Goal: Task Accomplishment & Management: Complete application form

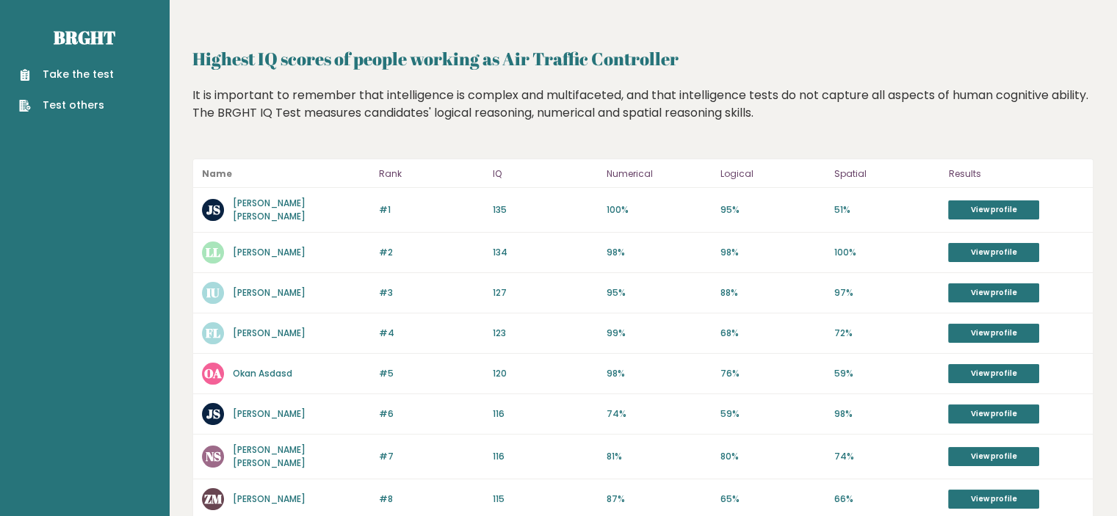
click at [94, 72] on link "Take the test" at bounding box center [66, 74] width 95 height 15
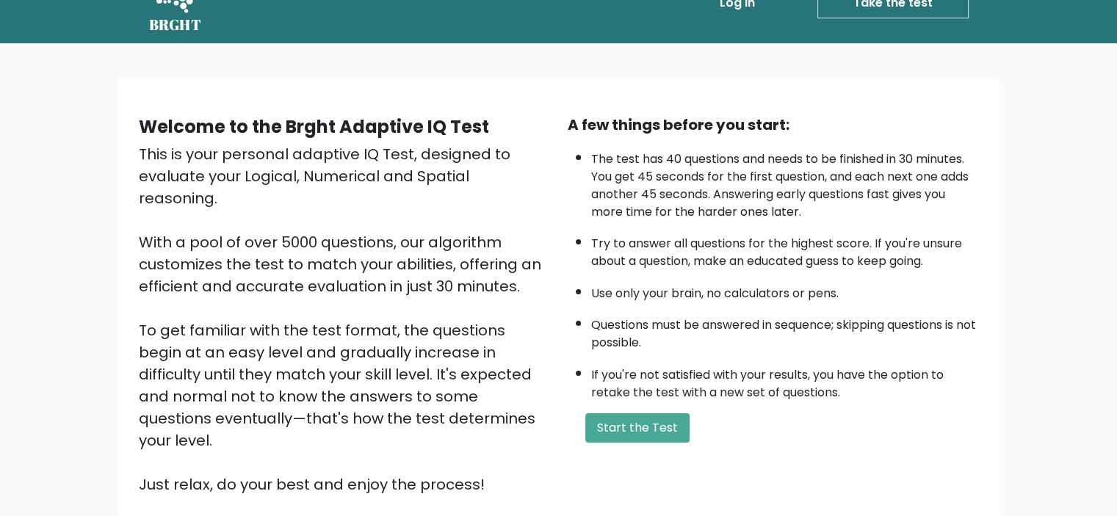
scroll to position [73, 0]
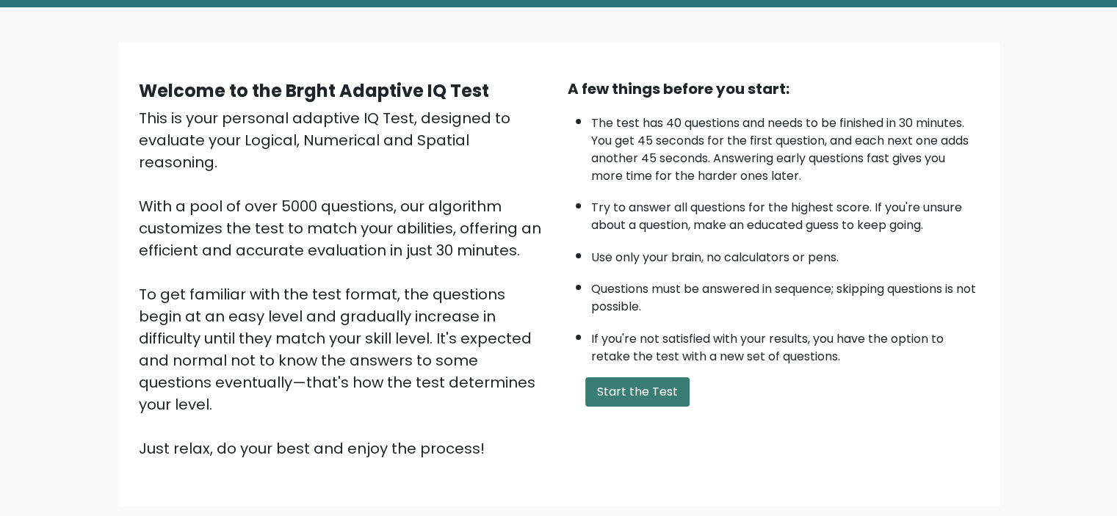
click at [654, 393] on button "Start the Test" at bounding box center [638, 392] width 104 height 29
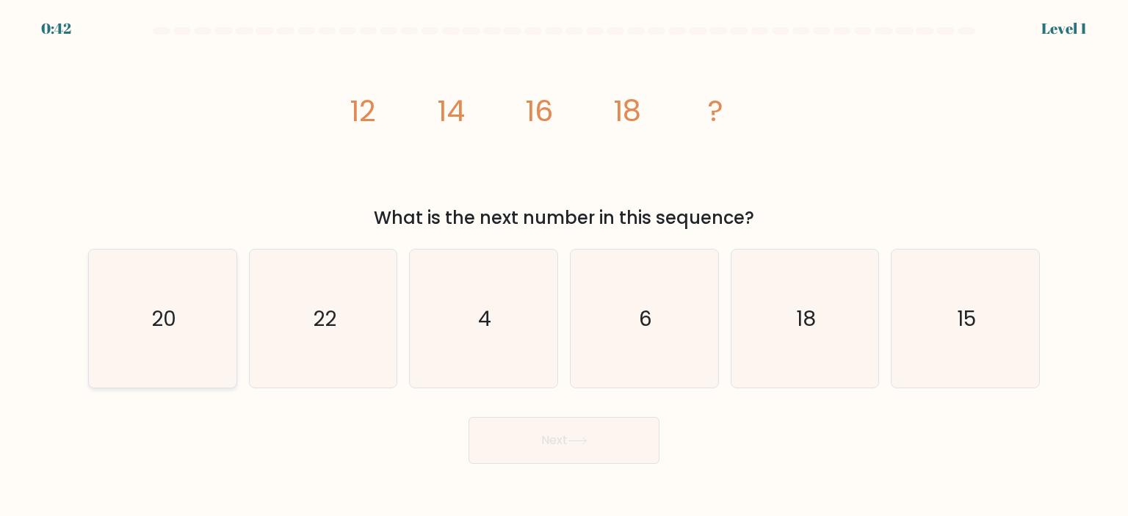
click at [168, 337] on icon "20" at bounding box center [162, 319] width 138 height 138
click at [564, 266] on input "a. 20" at bounding box center [564, 262] width 1 height 7
radio input "true"
click at [612, 442] on button "Next" at bounding box center [564, 440] width 191 height 47
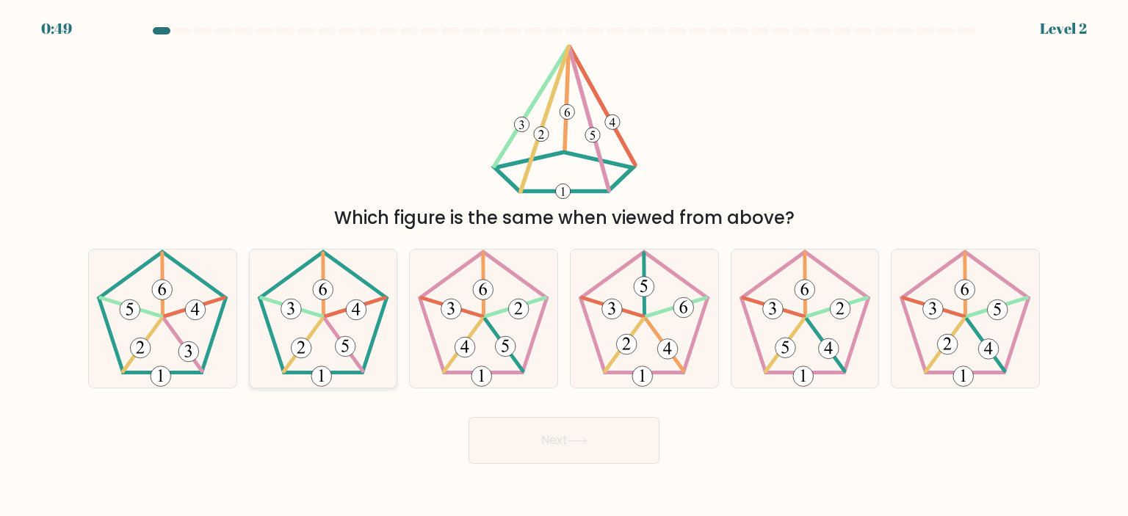
click at [361, 337] on icon at bounding box center [323, 319] width 138 height 138
click at [564, 266] on input "b." at bounding box center [564, 262] width 1 height 7
radio input "true"
click at [585, 440] on icon at bounding box center [578, 441] width 20 height 8
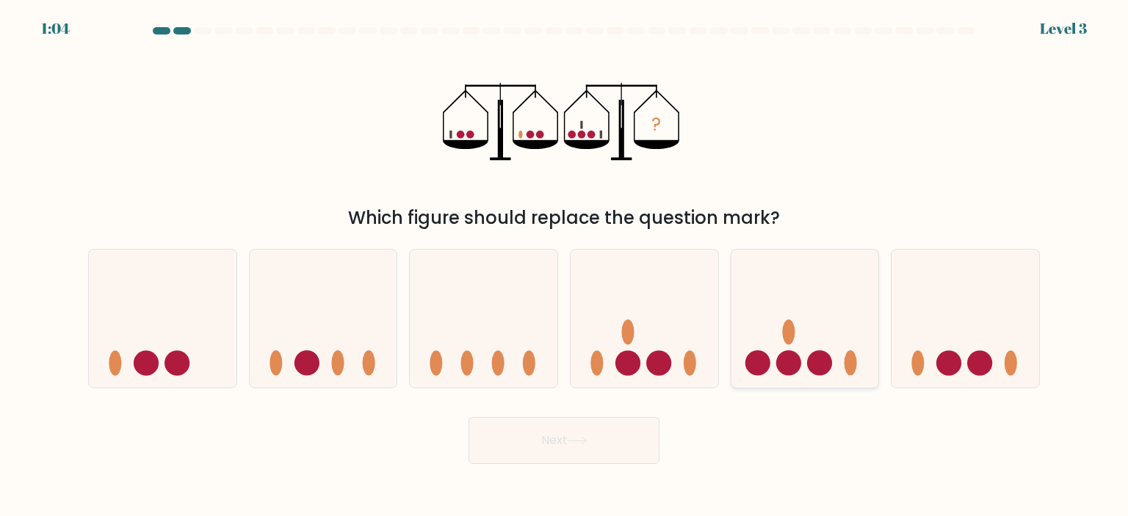
click at [793, 346] on icon at bounding box center [806, 319] width 148 height 122
click at [565, 266] on input "e." at bounding box center [564, 262] width 1 height 7
radio input "true"
click at [597, 446] on button "Next" at bounding box center [564, 440] width 191 height 47
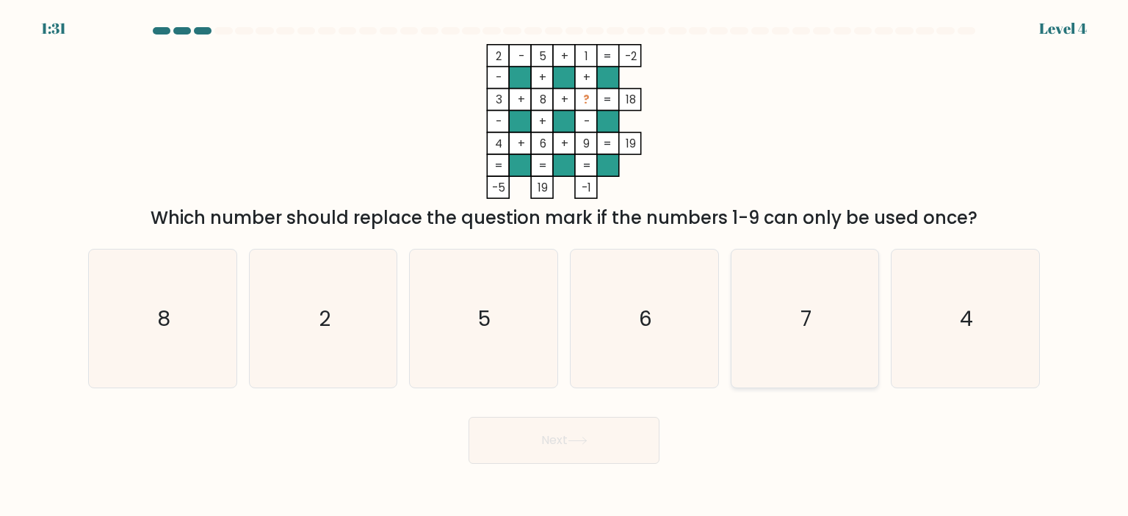
click at [800, 321] on icon "7" at bounding box center [805, 319] width 138 height 138
click at [565, 266] on input "e. 7" at bounding box center [564, 262] width 1 height 7
radio input "true"
click at [594, 431] on button "Next" at bounding box center [564, 440] width 191 height 47
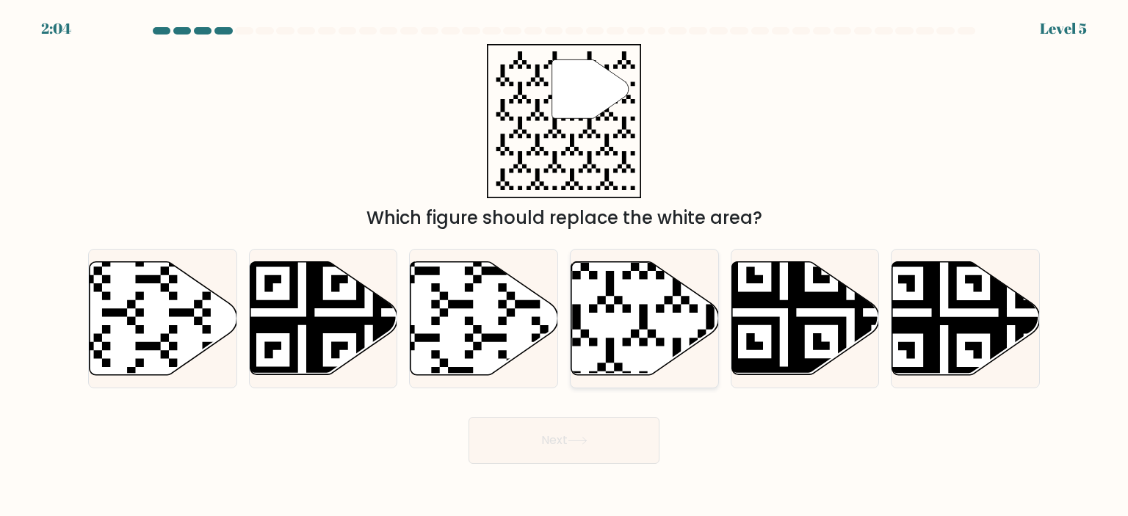
click at [658, 314] on icon at bounding box center [646, 318] width 148 height 113
click at [565, 266] on input "d." at bounding box center [564, 262] width 1 height 7
radio input "true"
click at [580, 443] on icon at bounding box center [578, 441] width 20 height 8
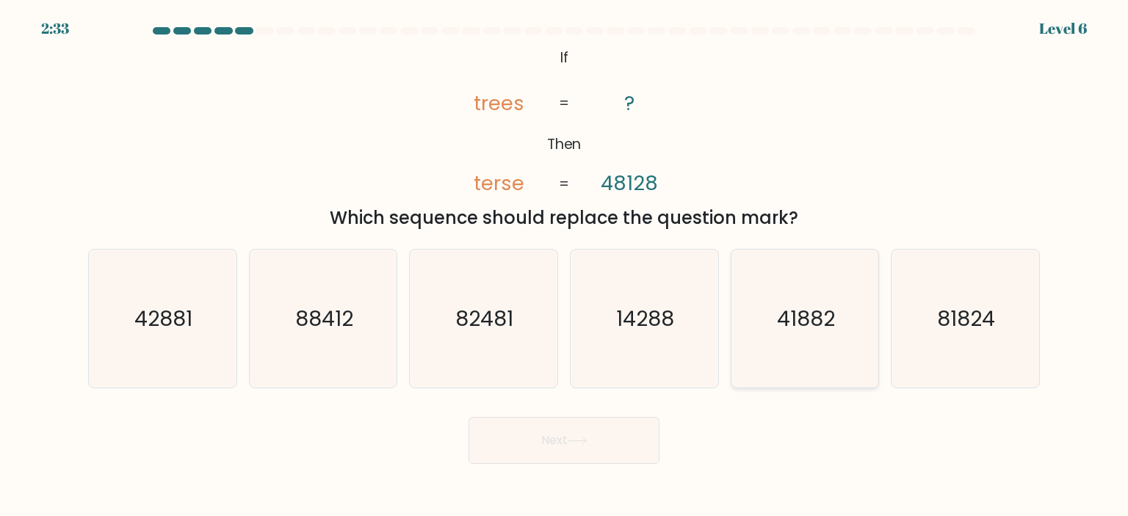
click at [814, 320] on text "41882" at bounding box center [806, 318] width 58 height 29
click at [565, 266] on input "e. 41882" at bounding box center [564, 262] width 1 height 7
radio input "true"
click at [583, 425] on button "Next" at bounding box center [564, 440] width 191 height 47
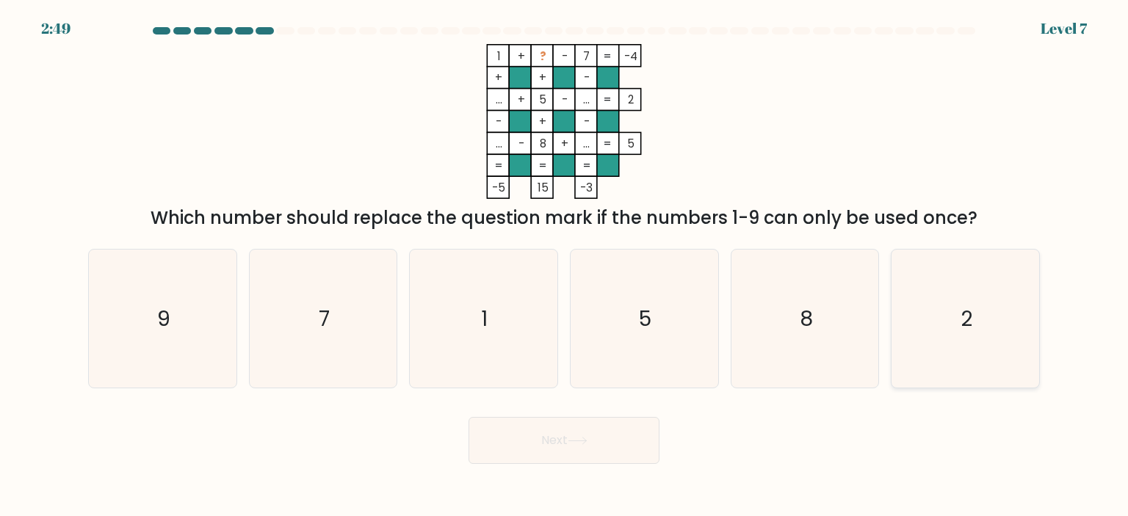
click at [929, 312] on icon "2" at bounding box center [965, 319] width 138 height 138
click at [565, 266] on input "f. 2" at bounding box center [564, 262] width 1 height 7
radio input "true"
click at [587, 449] on button "Next" at bounding box center [564, 440] width 191 height 47
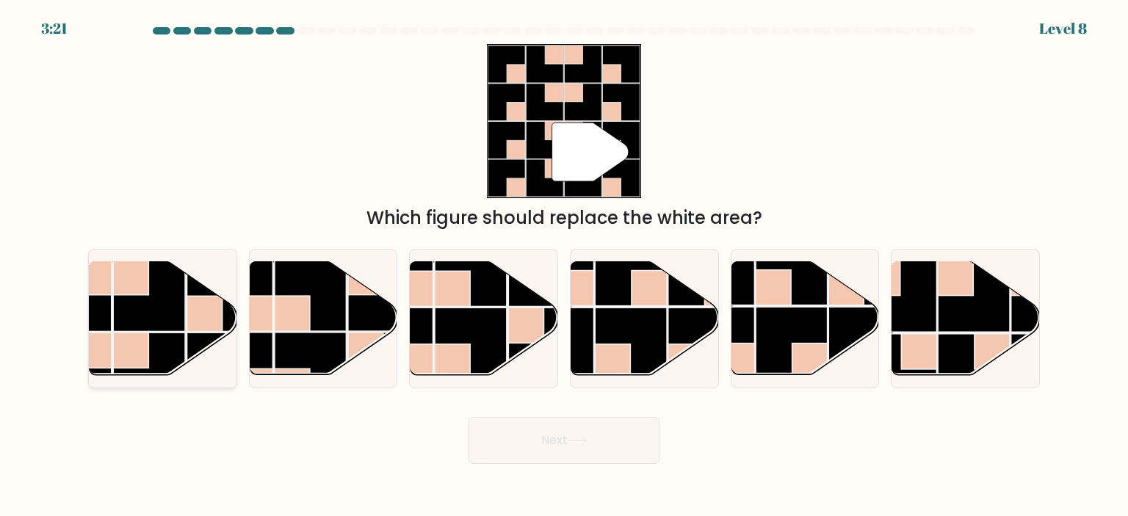
click at [156, 312] on rect at bounding box center [149, 295] width 72 height 72
click at [564, 266] on input "a." at bounding box center [564, 262] width 1 height 7
radio input "true"
click at [622, 449] on button "Next" at bounding box center [564, 440] width 191 height 47
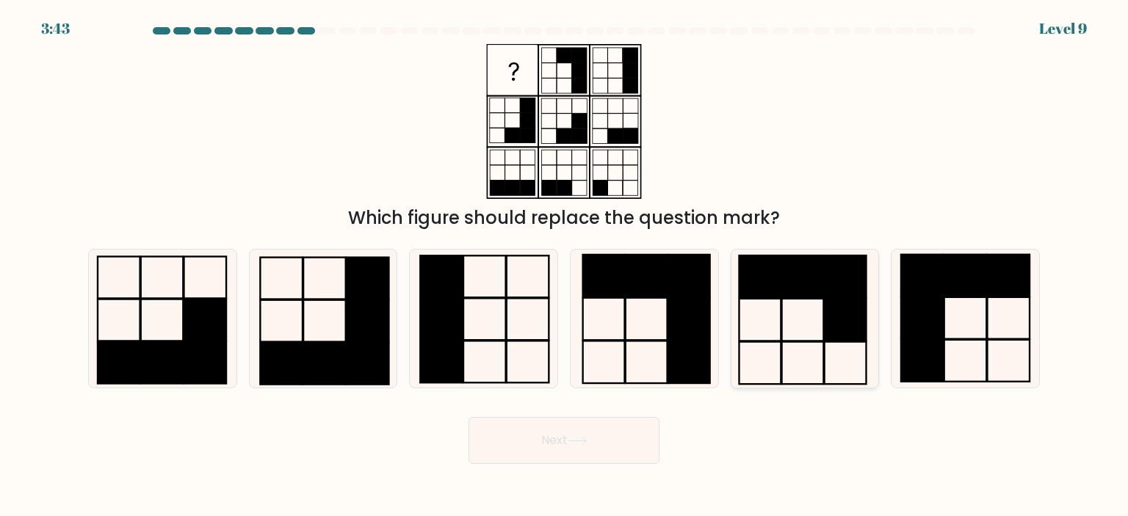
click at [789, 311] on icon at bounding box center [805, 319] width 138 height 138
click at [565, 266] on input "e." at bounding box center [564, 262] width 1 height 7
radio input "true"
click at [629, 432] on button "Next" at bounding box center [564, 440] width 191 height 47
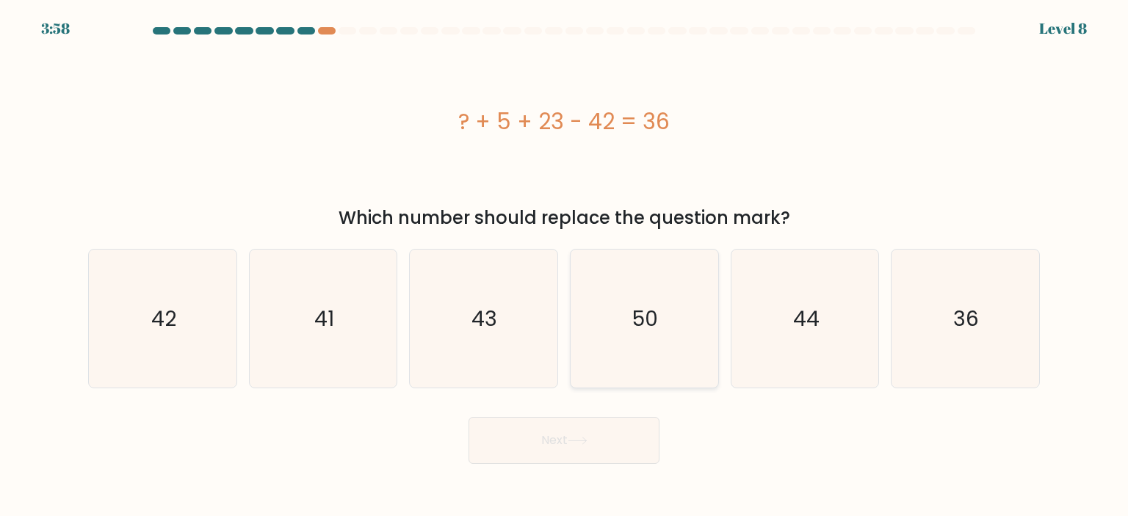
click at [658, 323] on text "50" at bounding box center [646, 318] width 26 height 29
click at [565, 266] on input "d. 50" at bounding box center [564, 262] width 1 height 7
radio input "true"
click at [559, 458] on button "Next" at bounding box center [564, 440] width 191 height 47
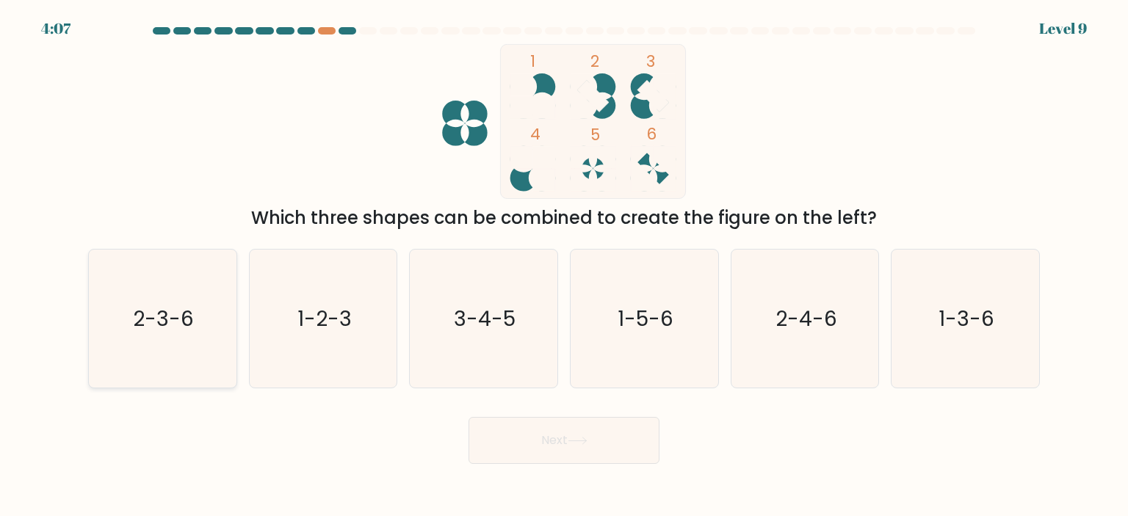
click at [152, 319] on text "2-3-6" at bounding box center [164, 318] width 61 height 29
click at [564, 266] on input "a. 2-3-6" at bounding box center [564, 262] width 1 height 7
radio input "true"
click at [558, 428] on button "Next" at bounding box center [564, 440] width 191 height 47
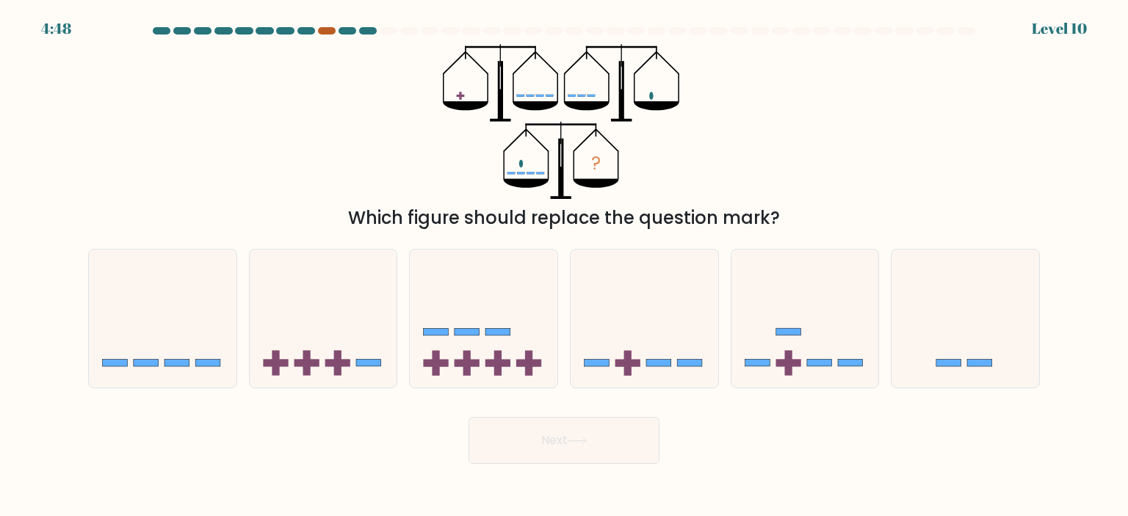
click at [332, 29] on div at bounding box center [327, 30] width 18 height 7
click at [673, 334] on icon at bounding box center [645, 319] width 148 height 122
click at [565, 266] on input "d." at bounding box center [564, 262] width 1 height 7
radio input "true"
click at [574, 455] on button "Next" at bounding box center [564, 440] width 191 height 47
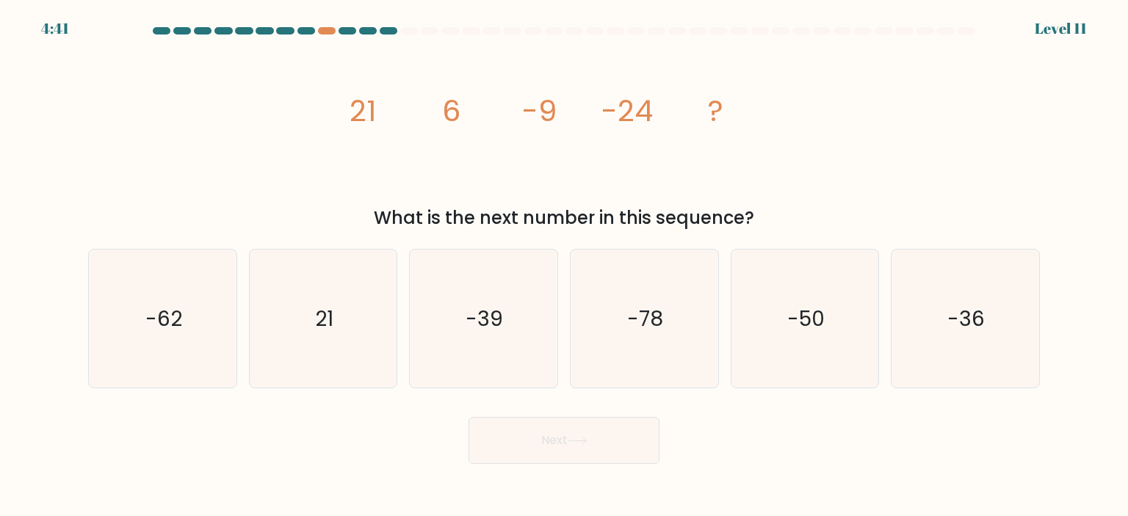
click at [352, 26] on div "4:41 Level 11" at bounding box center [564, 20] width 1128 height 40
click at [524, 302] on icon "-39" at bounding box center [483, 319] width 138 height 138
click at [564, 266] on input "c. -39" at bounding box center [564, 262] width 1 height 7
radio input "true"
click at [310, 345] on icon "21" at bounding box center [323, 319] width 138 height 138
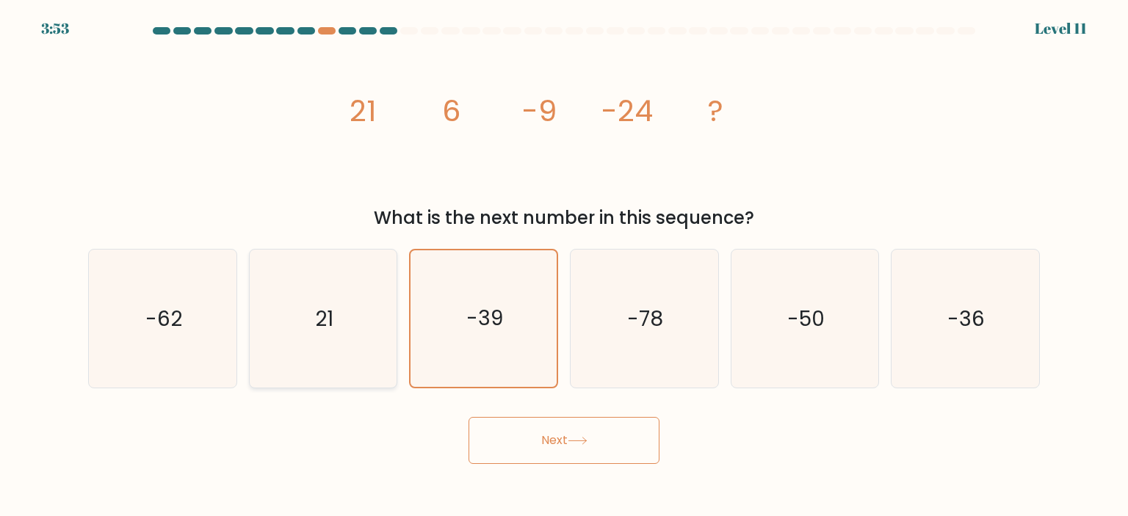
click at [564, 266] on input "b. 21" at bounding box center [564, 262] width 1 height 7
radio input "true"
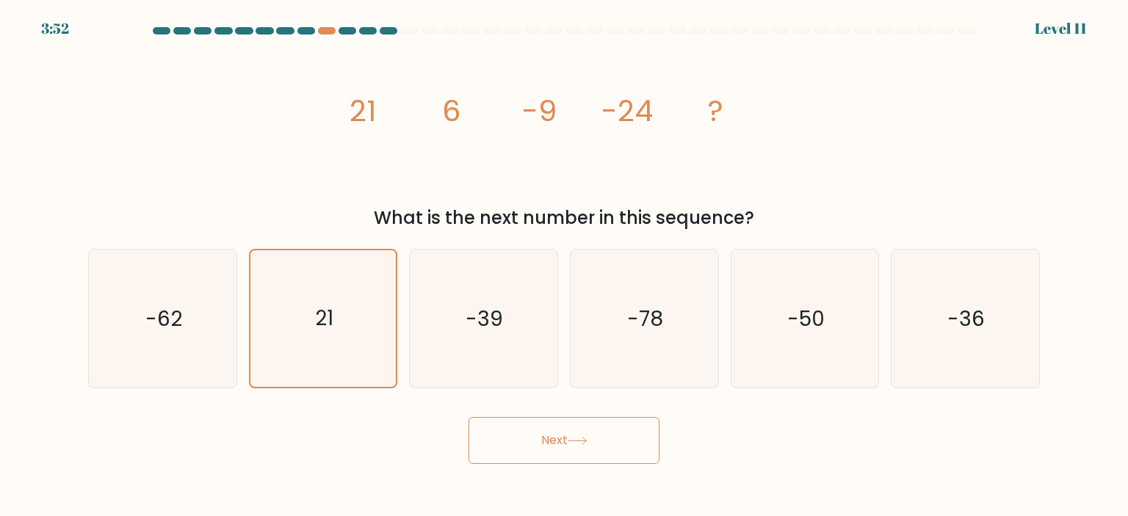
click at [546, 444] on button "Next" at bounding box center [564, 440] width 191 height 47
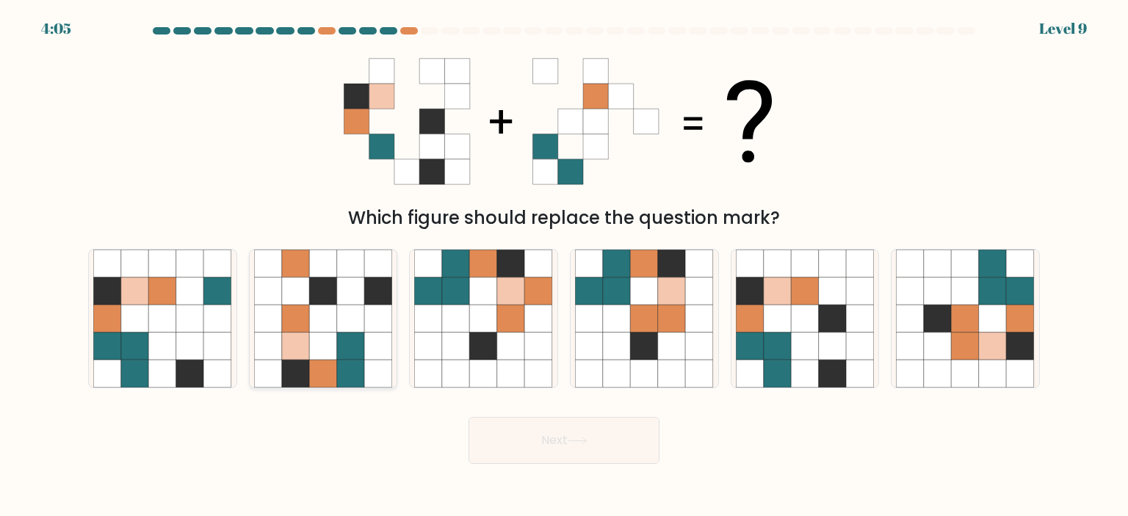
drag, startPoint x: 176, startPoint y: 309, endPoint x: 290, endPoint y: 332, distance: 116.3
click at [177, 309] on icon at bounding box center [190, 319] width 28 height 28
click at [564, 266] on input "a." at bounding box center [564, 262] width 1 height 7
radio input "true"
click at [594, 439] on button "Next" at bounding box center [564, 440] width 191 height 47
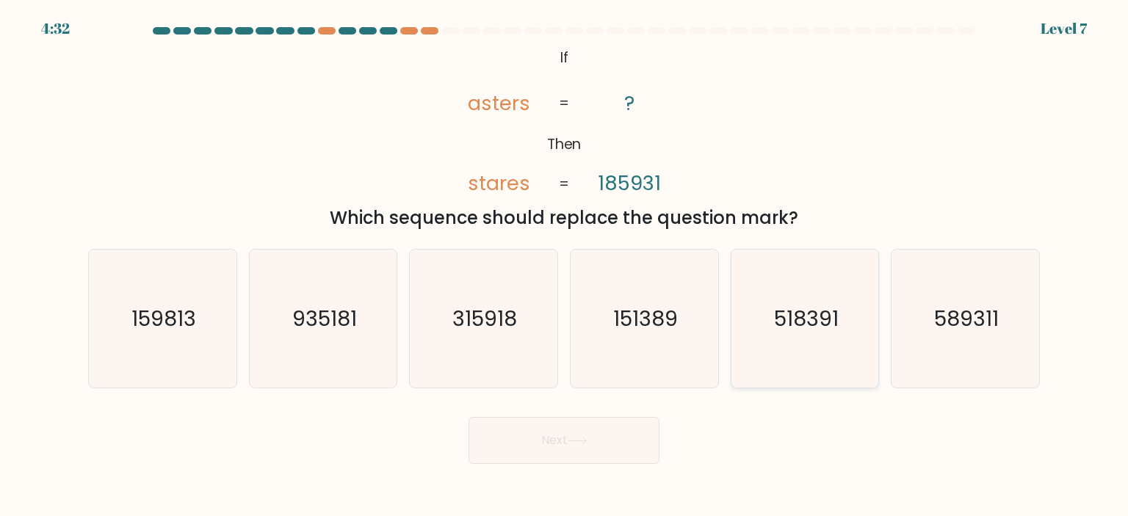
click at [846, 323] on icon "518391" at bounding box center [805, 319] width 138 height 138
click at [565, 266] on input "e. 518391" at bounding box center [564, 262] width 1 height 7
radio input "true"
click at [613, 448] on button "Next" at bounding box center [564, 440] width 191 height 47
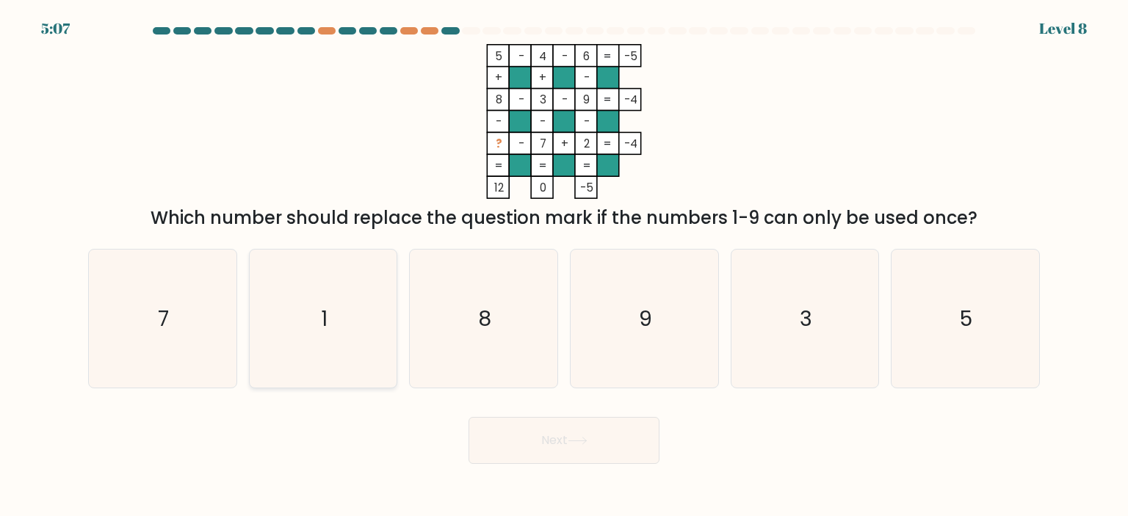
click at [359, 309] on icon "1" at bounding box center [323, 319] width 138 height 138
click at [564, 266] on input "b. 1" at bounding box center [564, 262] width 1 height 7
radio input "true"
click at [579, 444] on icon at bounding box center [578, 441] width 20 height 8
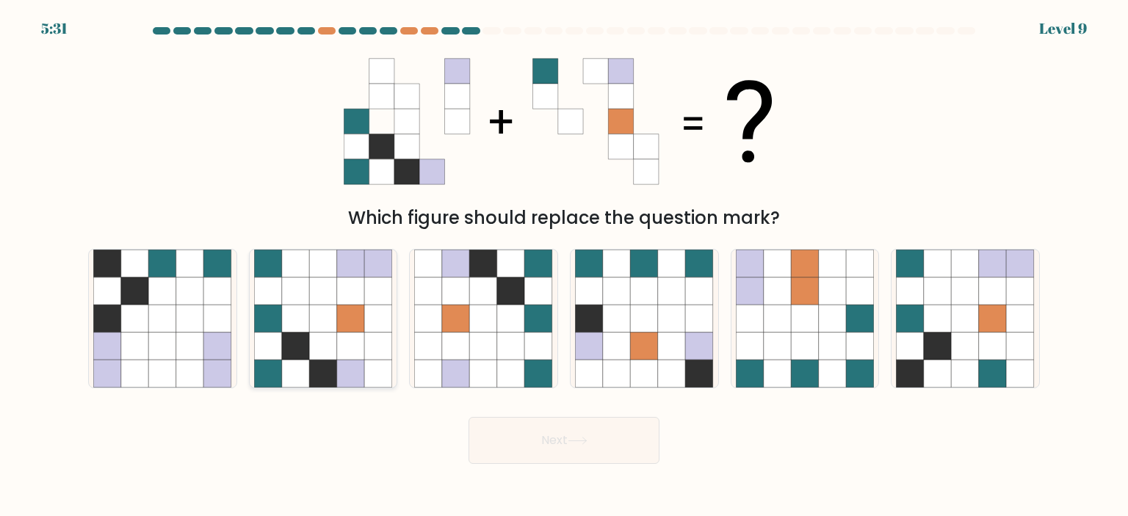
click at [294, 343] on icon at bounding box center [296, 347] width 28 height 28
click at [564, 266] on input "b." at bounding box center [564, 262] width 1 height 7
radio input "true"
click at [561, 448] on button "Next" at bounding box center [564, 440] width 191 height 47
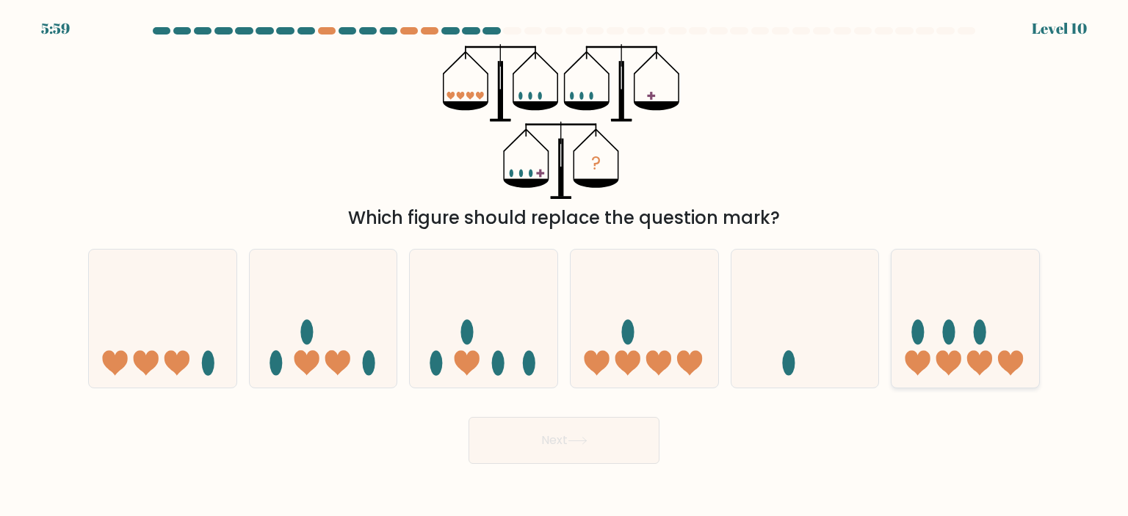
click at [1011, 311] on icon at bounding box center [966, 319] width 148 height 122
click at [565, 266] on input "f." at bounding box center [564, 262] width 1 height 7
radio input "true"
click at [565, 451] on button "Next" at bounding box center [564, 440] width 191 height 47
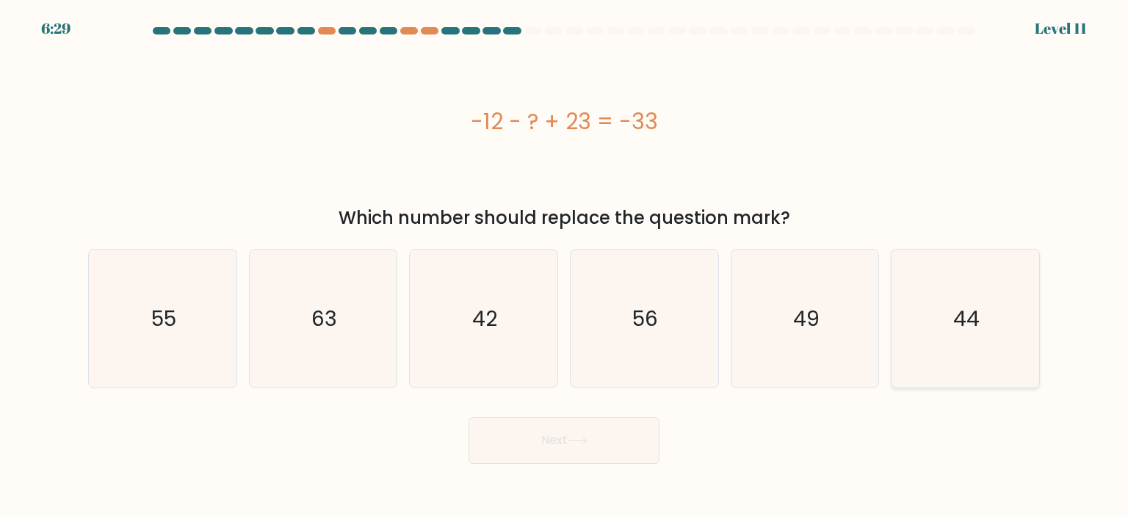
click at [961, 337] on icon "44" at bounding box center [965, 319] width 138 height 138
click at [565, 266] on input "f. 44" at bounding box center [564, 262] width 1 height 7
radio input "true"
click at [583, 443] on icon at bounding box center [578, 441] width 20 height 8
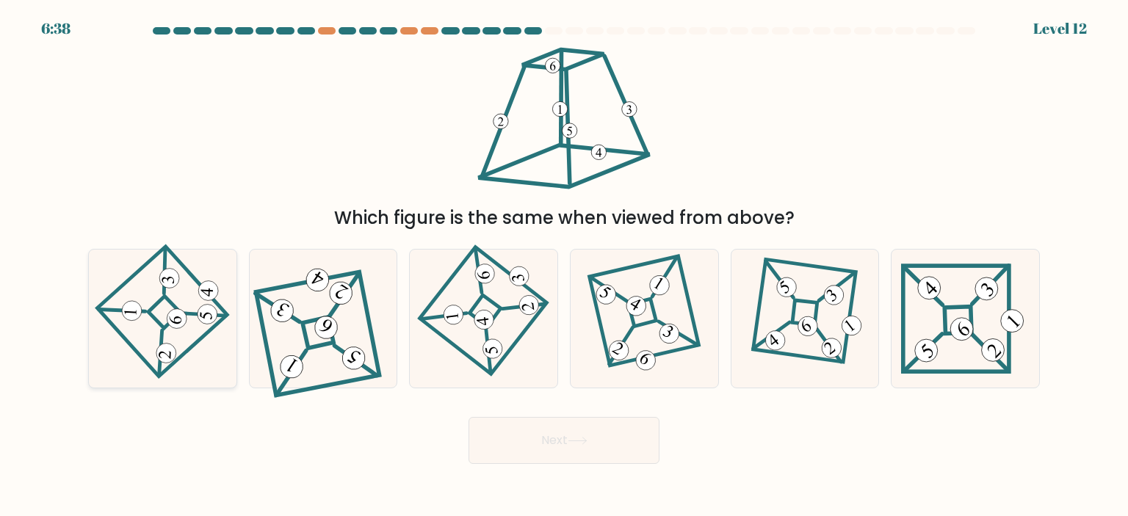
click at [176, 338] on icon at bounding box center [163, 319] width 96 height 111
click at [564, 266] on input "a." at bounding box center [564, 262] width 1 height 7
radio input "true"
click at [535, 447] on button "Next" at bounding box center [564, 440] width 191 height 47
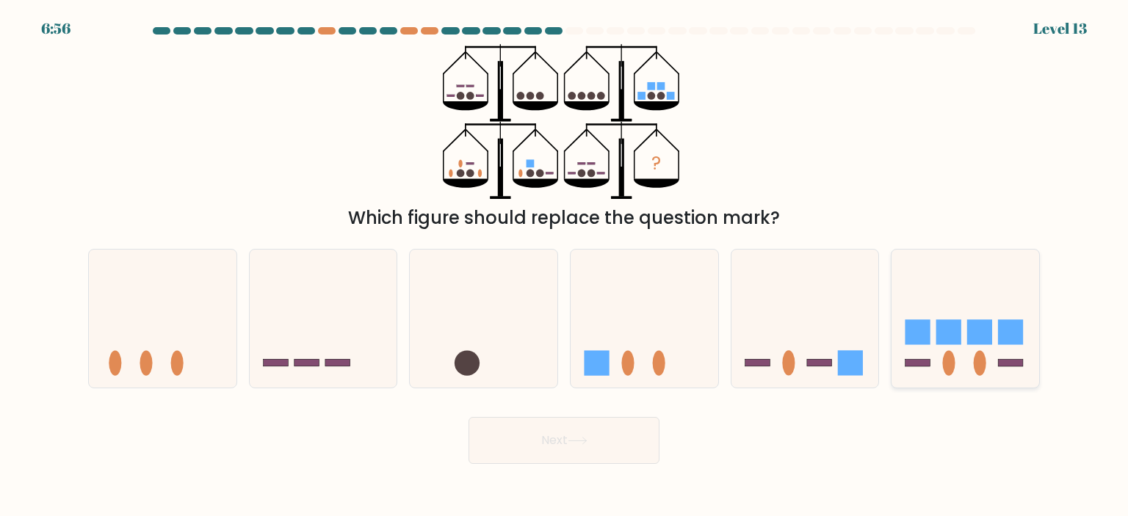
click at [952, 289] on icon at bounding box center [966, 319] width 148 height 122
click at [565, 266] on input "f." at bounding box center [564, 262] width 1 height 7
radio input "true"
click at [561, 447] on button "Next" at bounding box center [564, 440] width 191 height 47
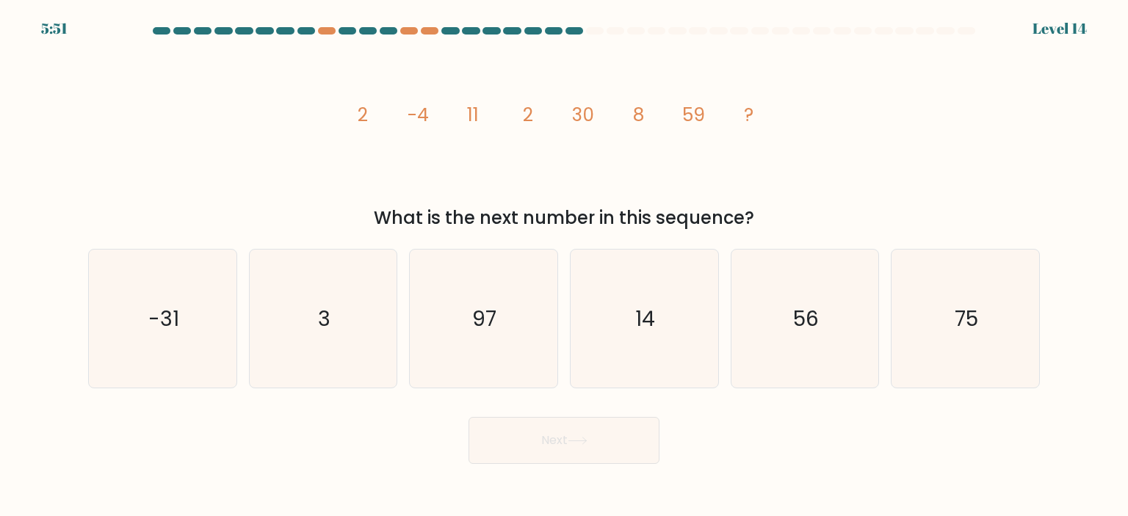
drag, startPoint x: 533, startPoint y: 375, endPoint x: 543, endPoint y: 402, distance: 28.8
drag, startPoint x: 543, startPoint y: 402, endPoint x: 855, endPoint y: 425, distance: 313.1
click at [855, 431] on div "Next" at bounding box center [564, 435] width 970 height 58
click at [838, 353] on icon "56" at bounding box center [805, 319] width 138 height 138
click at [565, 266] on input "e. 56" at bounding box center [564, 262] width 1 height 7
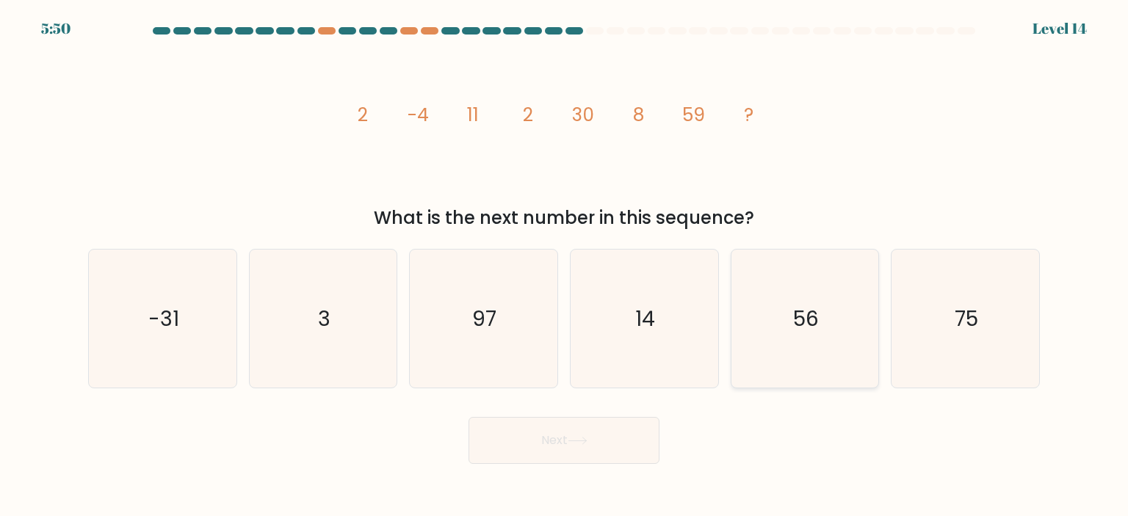
radio input "true"
click at [611, 445] on button "Next" at bounding box center [564, 440] width 191 height 47
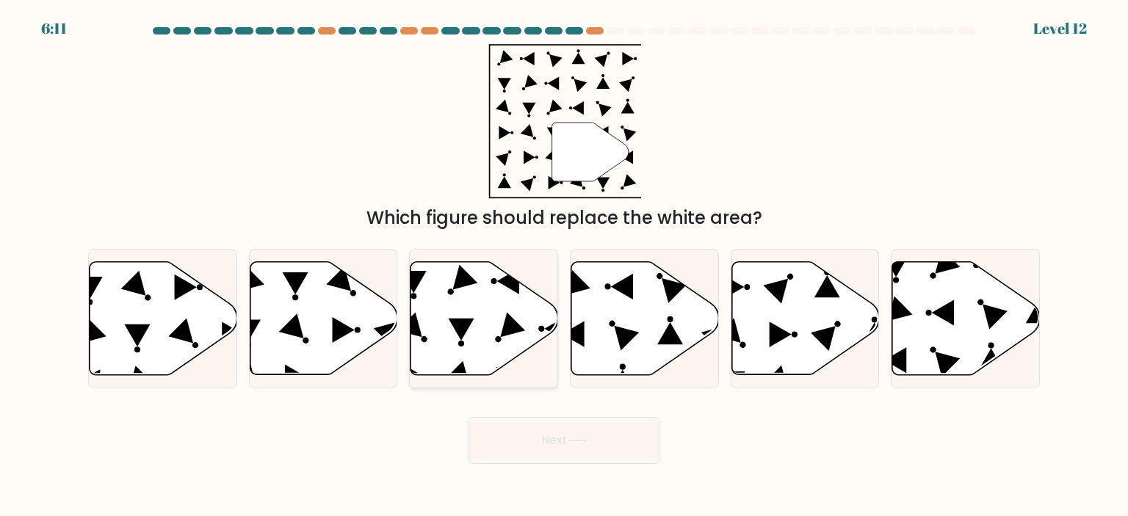
click at [505, 283] on icon at bounding box center [508, 281] width 22 height 26
click at [564, 266] on input "c." at bounding box center [564, 262] width 1 height 7
radio input "true"
click at [594, 440] on button "Next" at bounding box center [564, 440] width 191 height 47
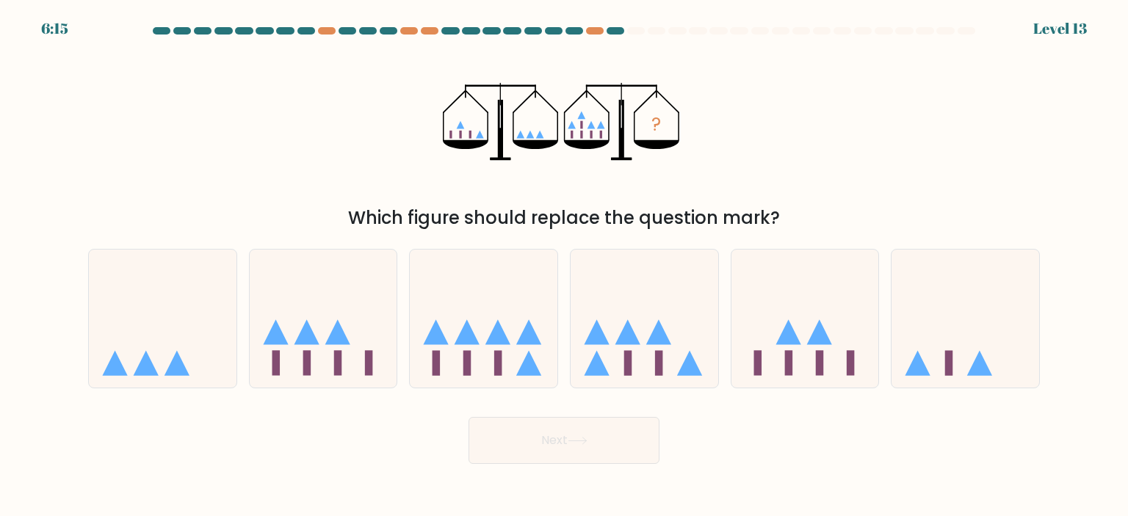
drag, startPoint x: 649, startPoint y: 333, endPoint x: 645, endPoint y: 441, distance: 108.1
click at [649, 343] on icon at bounding box center [645, 319] width 148 height 122
click at [565, 266] on input "d." at bounding box center [564, 262] width 1 height 7
radio input "true"
click at [614, 446] on button "Next" at bounding box center [564, 440] width 191 height 47
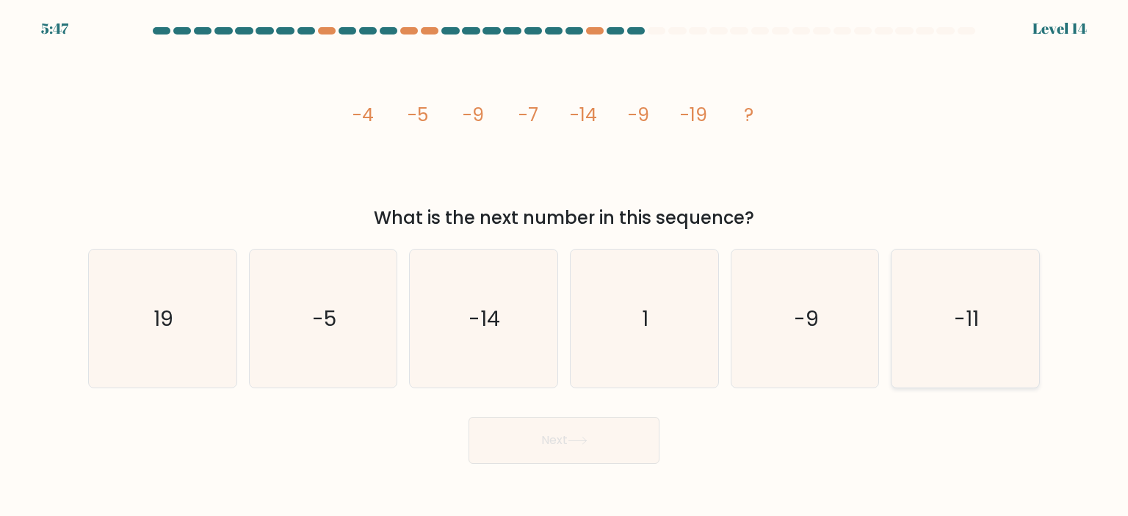
click at [970, 339] on icon "-11" at bounding box center [965, 319] width 138 height 138
click at [565, 266] on input "f. -11" at bounding box center [564, 262] width 1 height 7
radio input "true"
click at [612, 449] on button "Next" at bounding box center [564, 440] width 191 height 47
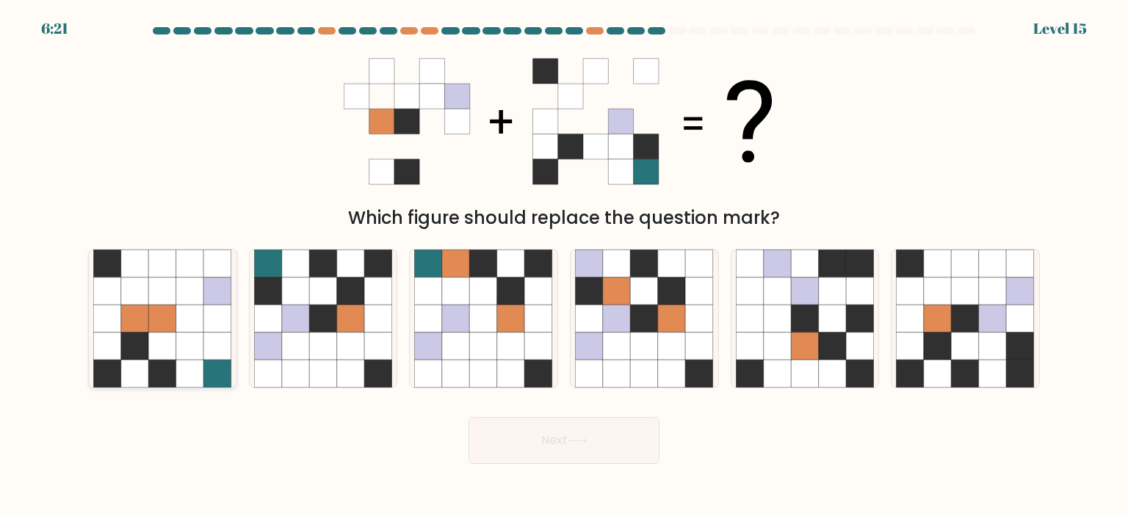
click at [188, 334] on icon at bounding box center [190, 347] width 28 height 28
click at [564, 266] on input "a." at bounding box center [564, 262] width 1 height 7
radio input "true"
click at [573, 447] on button "Next" at bounding box center [564, 440] width 191 height 47
